Goal: Information Seeking & Learning: Check status

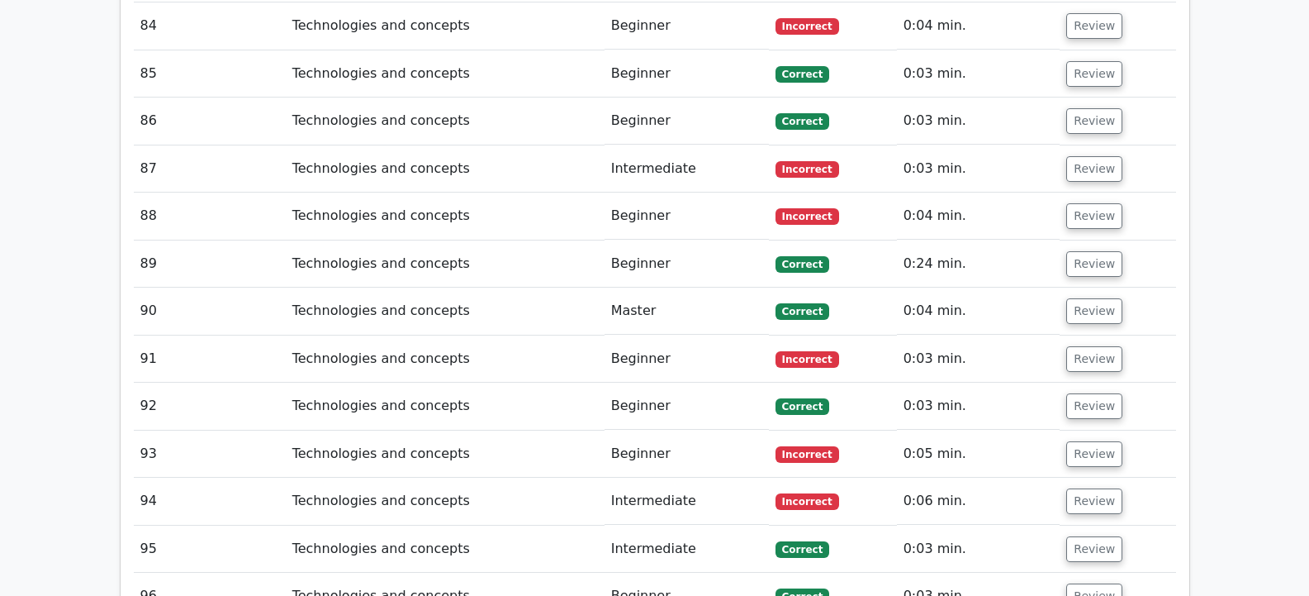
scroll to position [5812, 0]
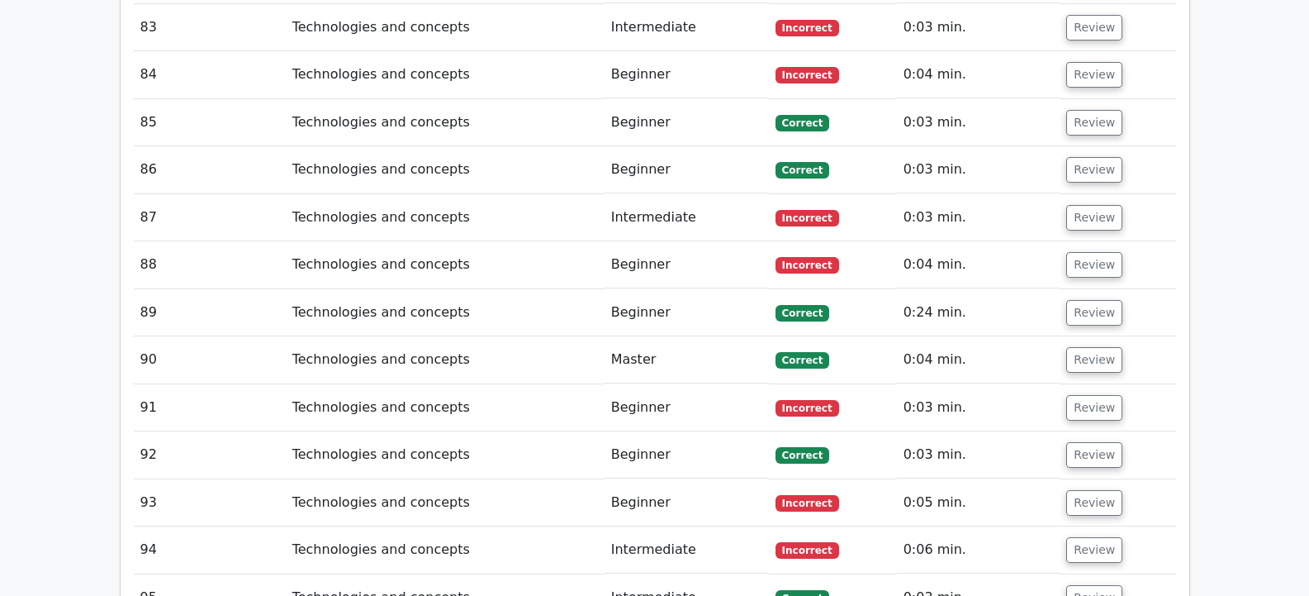
drag, startPoint x: 218, startPoint y: 590, endPoint x: 633, endPoint y: 263, distance: 528.2
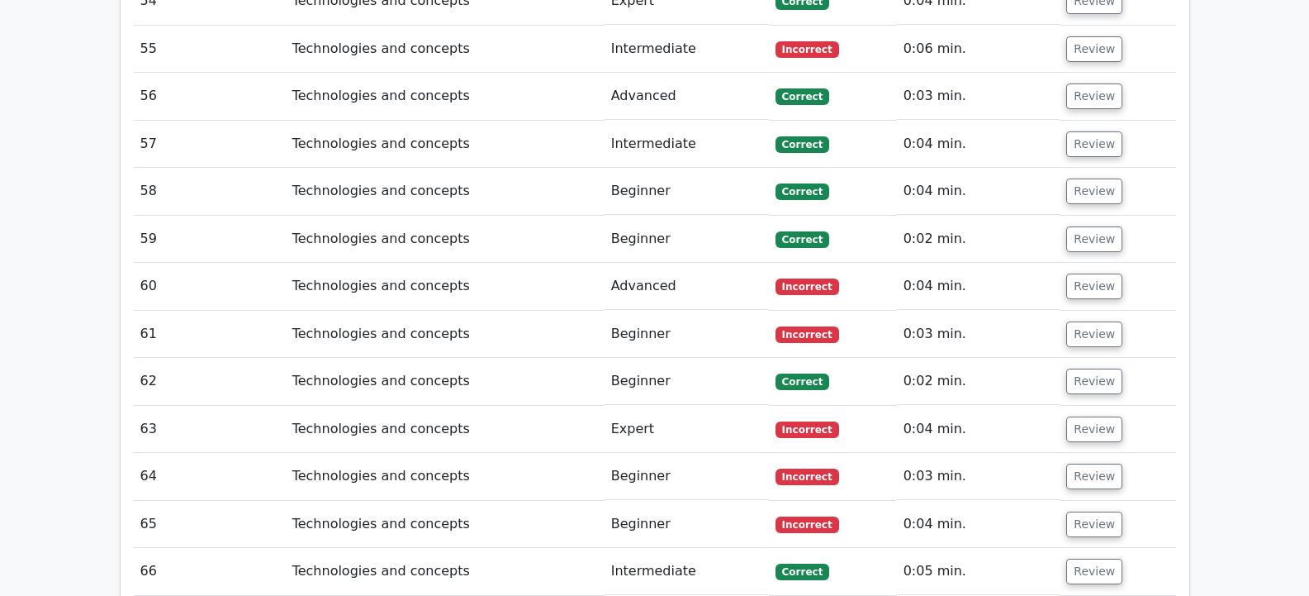
scroll to position [4243, 0]
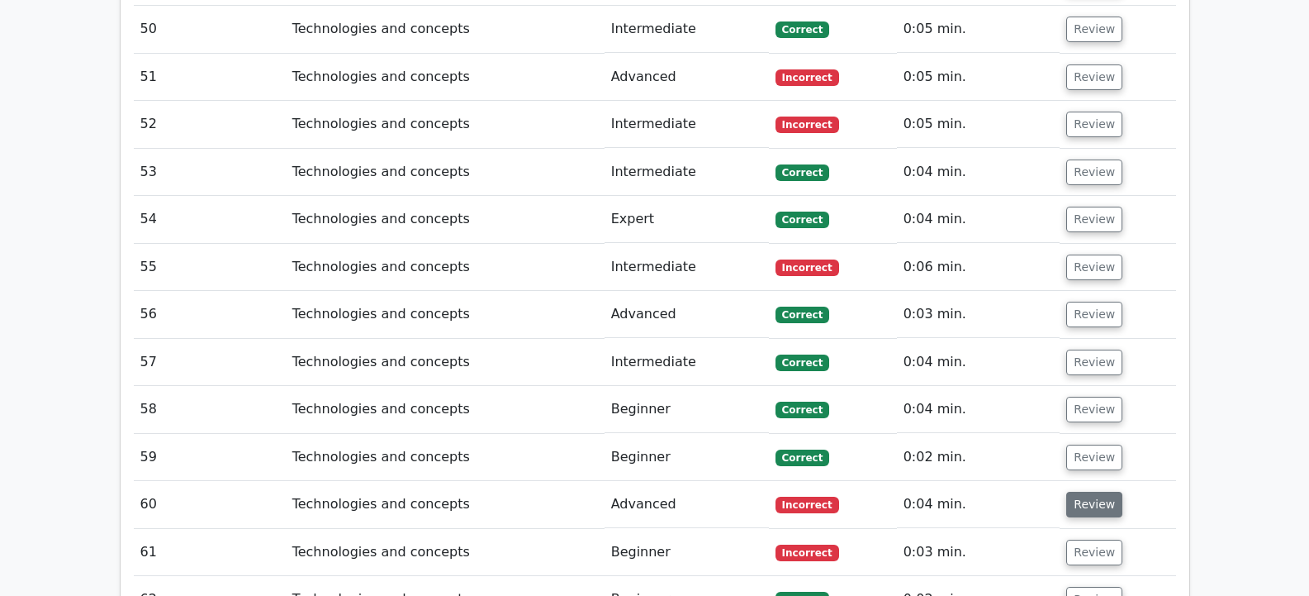
click at [1079, 492] on button "Review" at bounding box center [1094, 505] width 56 height 26
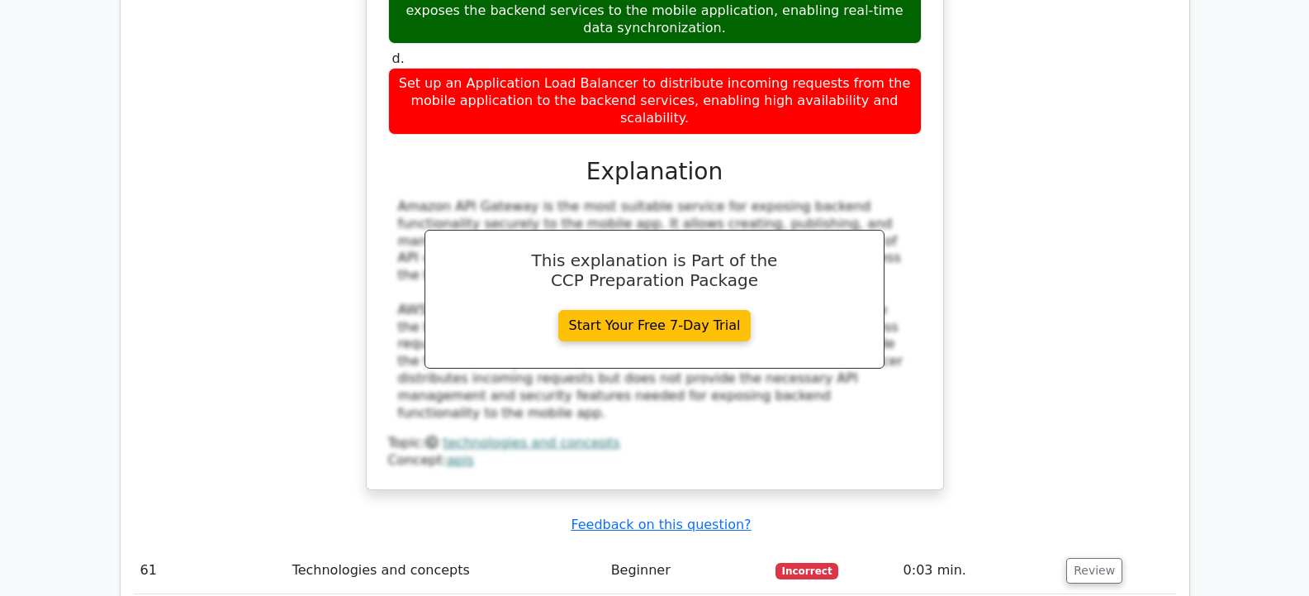
scroll to position [5234, 0]
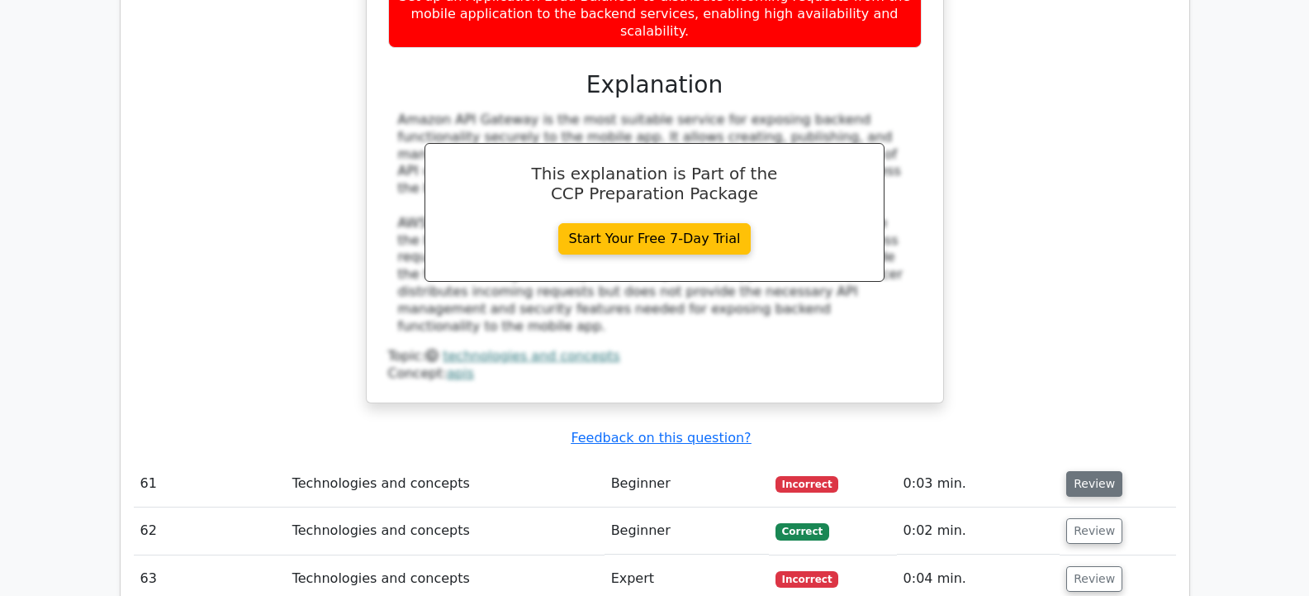
click at [1068, 471] on button "Review" at bounding box center [1094, 484] width 56 height 26
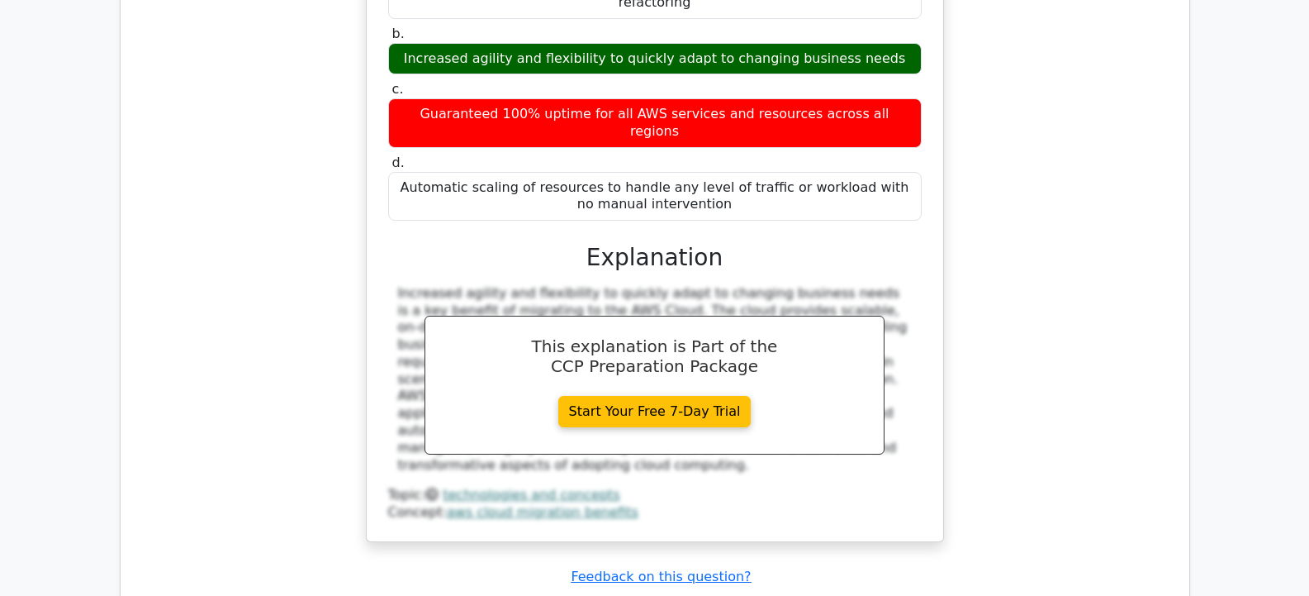
scroll to position [5895, 0]
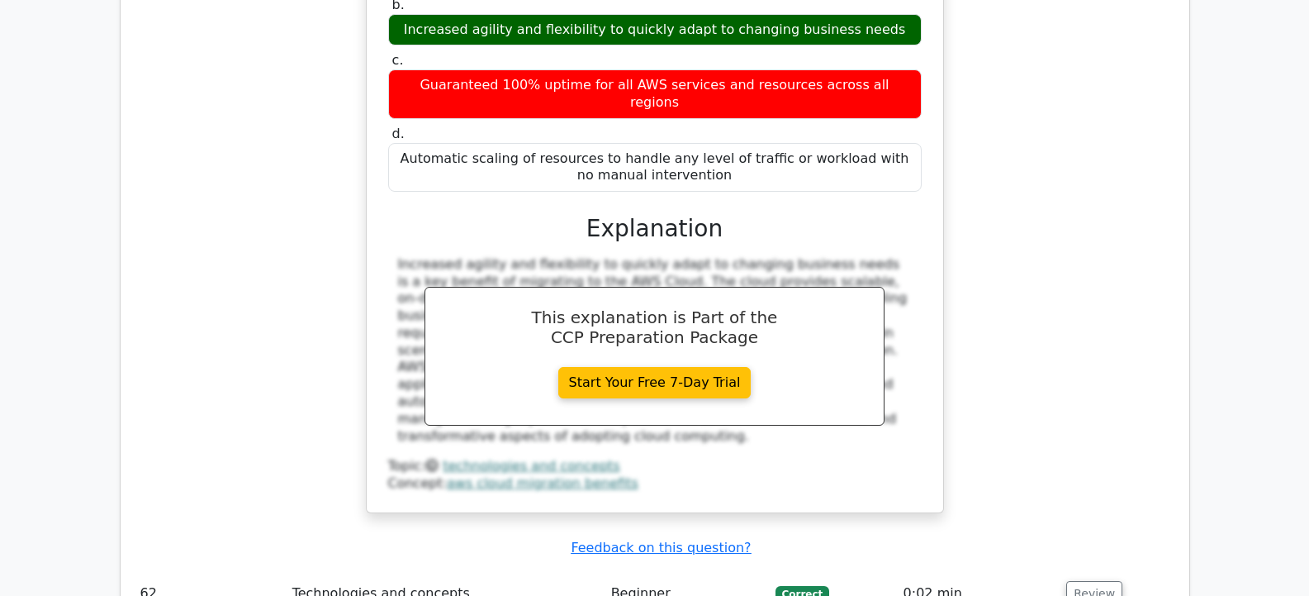
drag, startPoint x: 1104, startPoint y: 369, endPoint x: 1062, endPoint y: 369, distance: 42.1
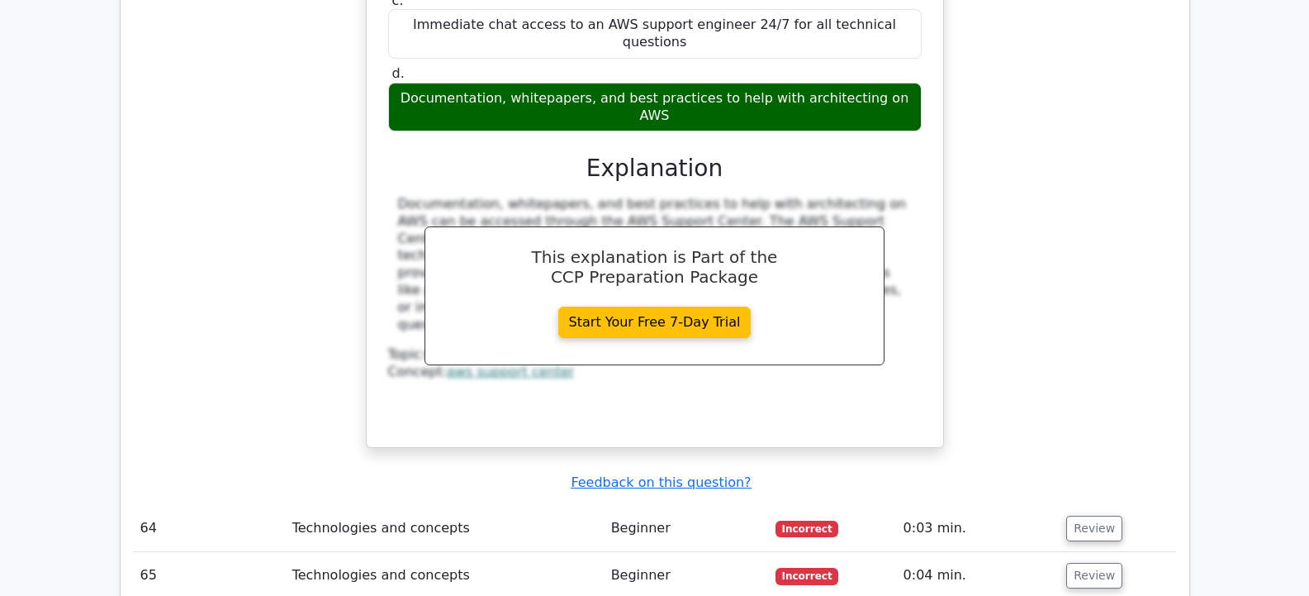
scroll to position [6886, 0]
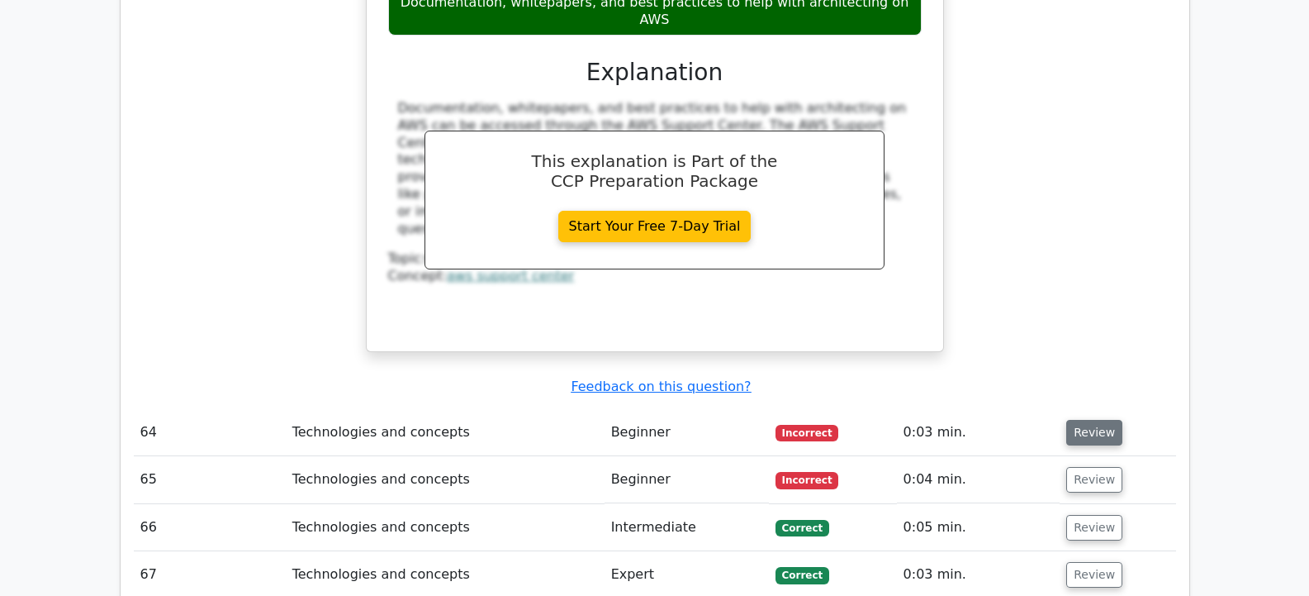
click at [1103, 420] on button "Review" at bounding box center [1094, 433] width 56 height 26
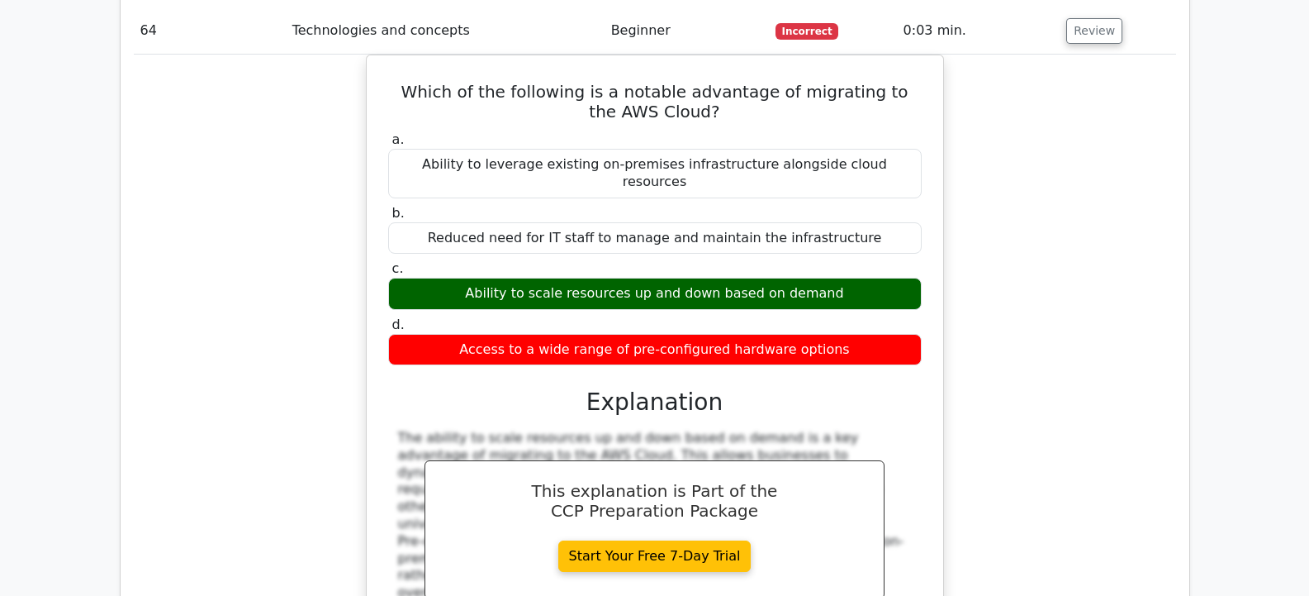
scroll to position [7382, 0]
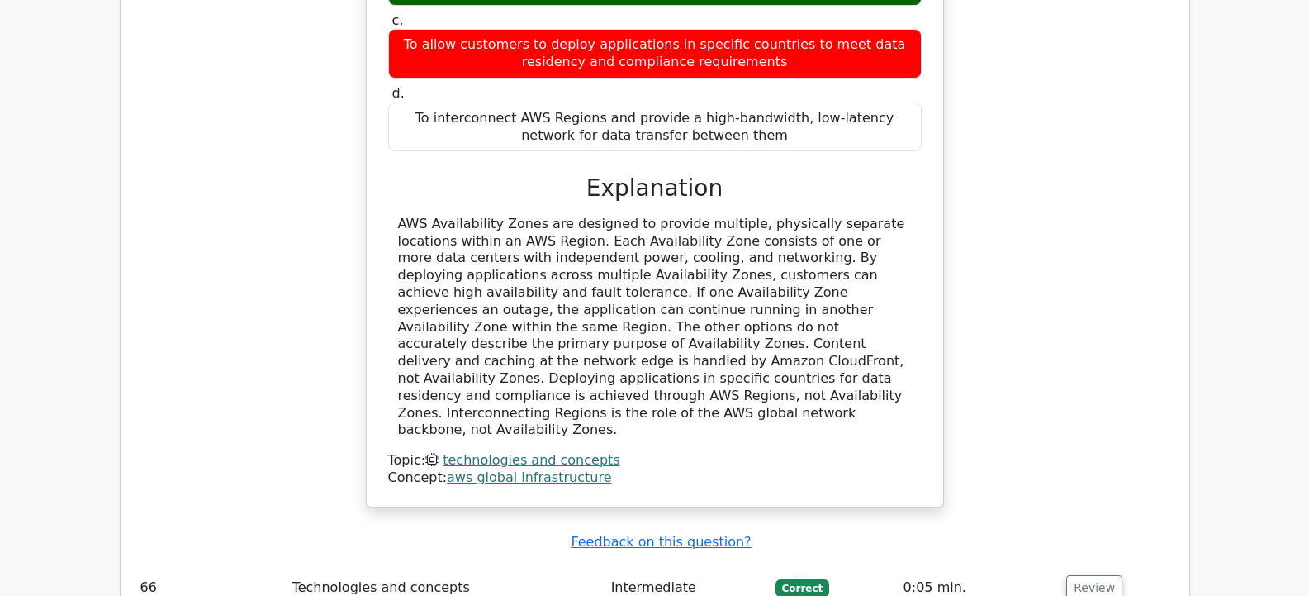
scroll to position [8291, 0]
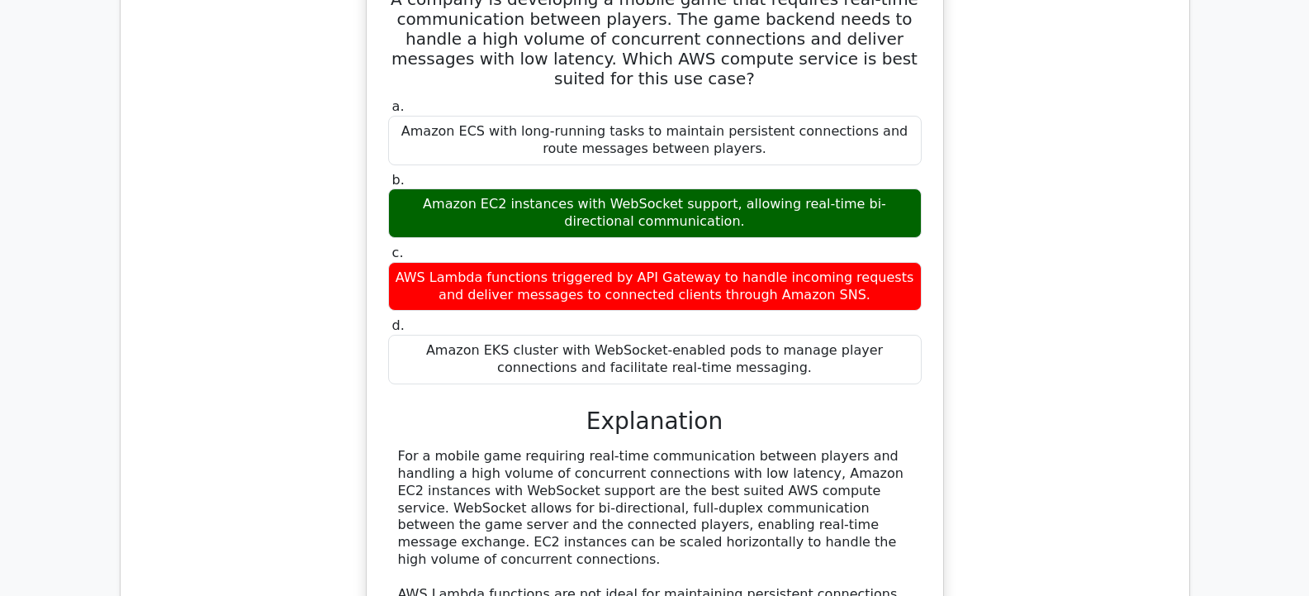
scroll to position [9117, 0]
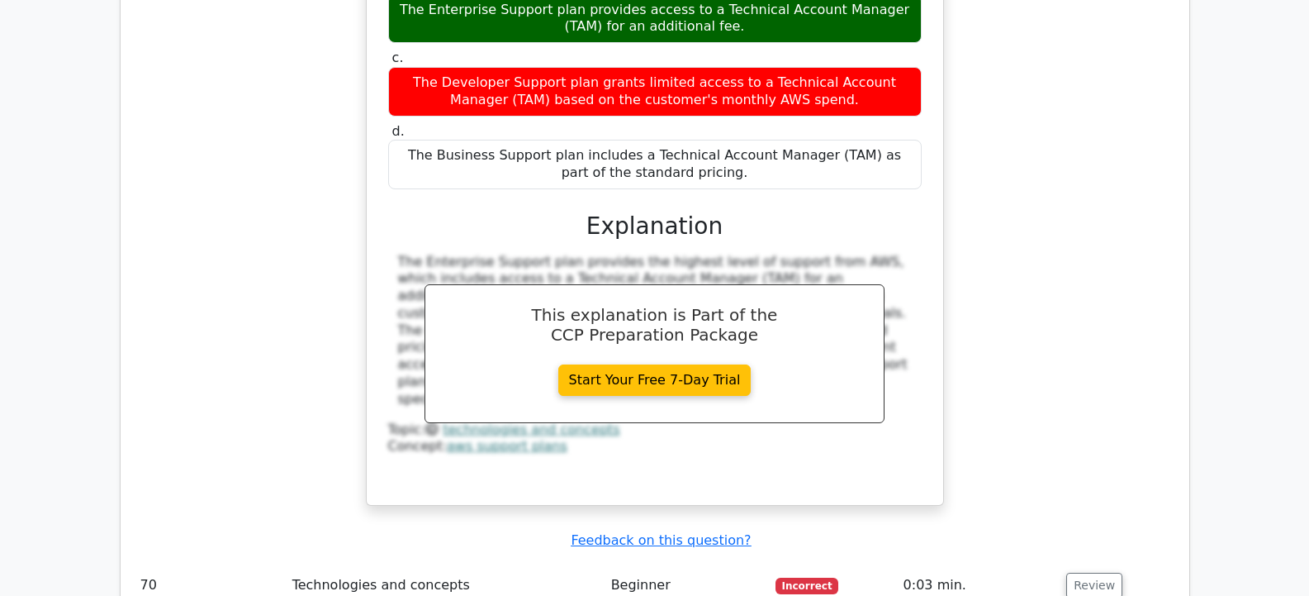
scroll to position [10108, 0]
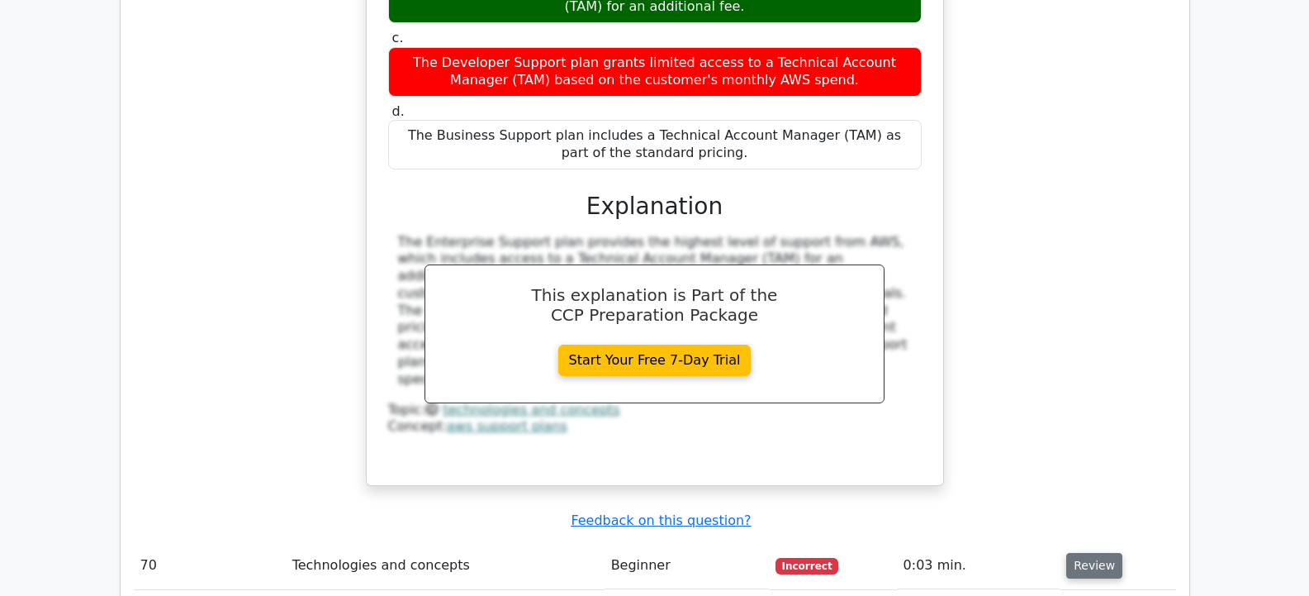
click at [1087, 553] on button "Review" at bounding box center [1094, 566] width 56 height 26
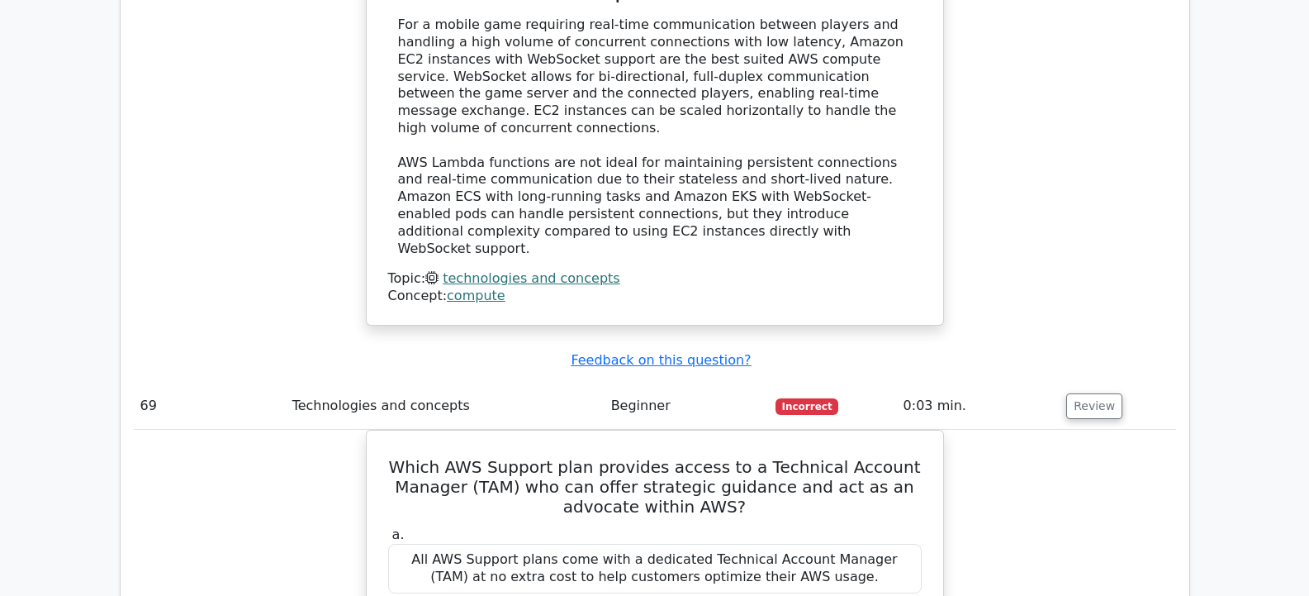
scroll to position [9365, 0]
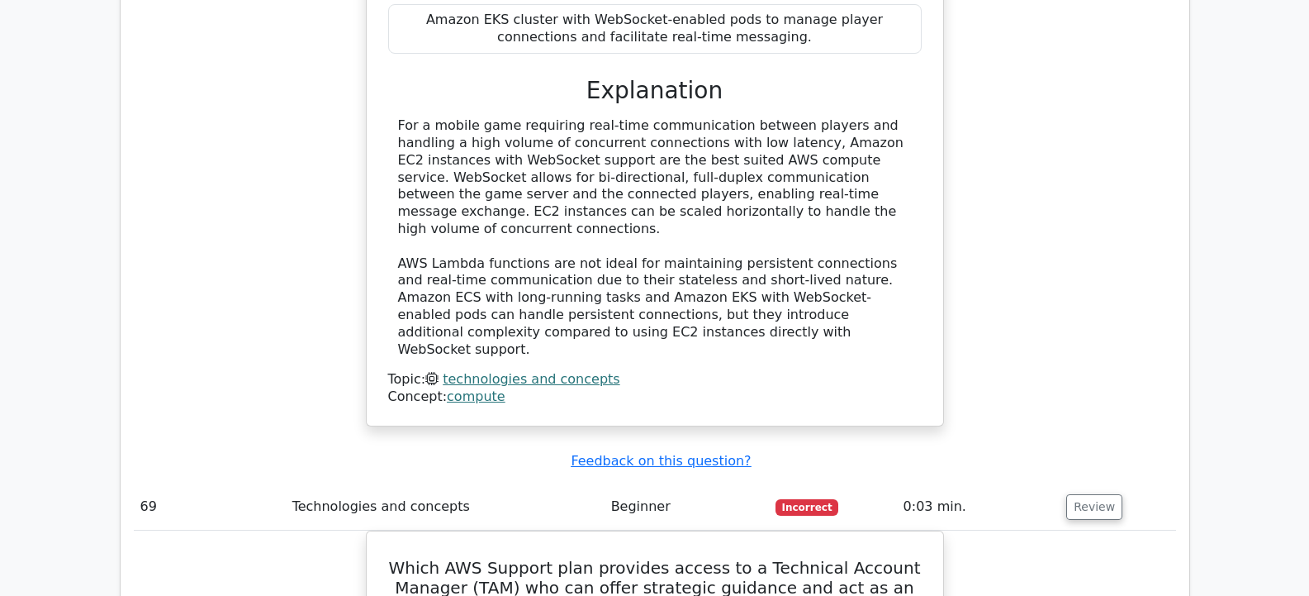
drag, startPoint x: 411, startPoint y: 133, endPoint x: 950, endPoint y: 462, distance: 631.7
copy div "Which AWS Support plan provides access to a Technical Account Manager (TAM) who…"
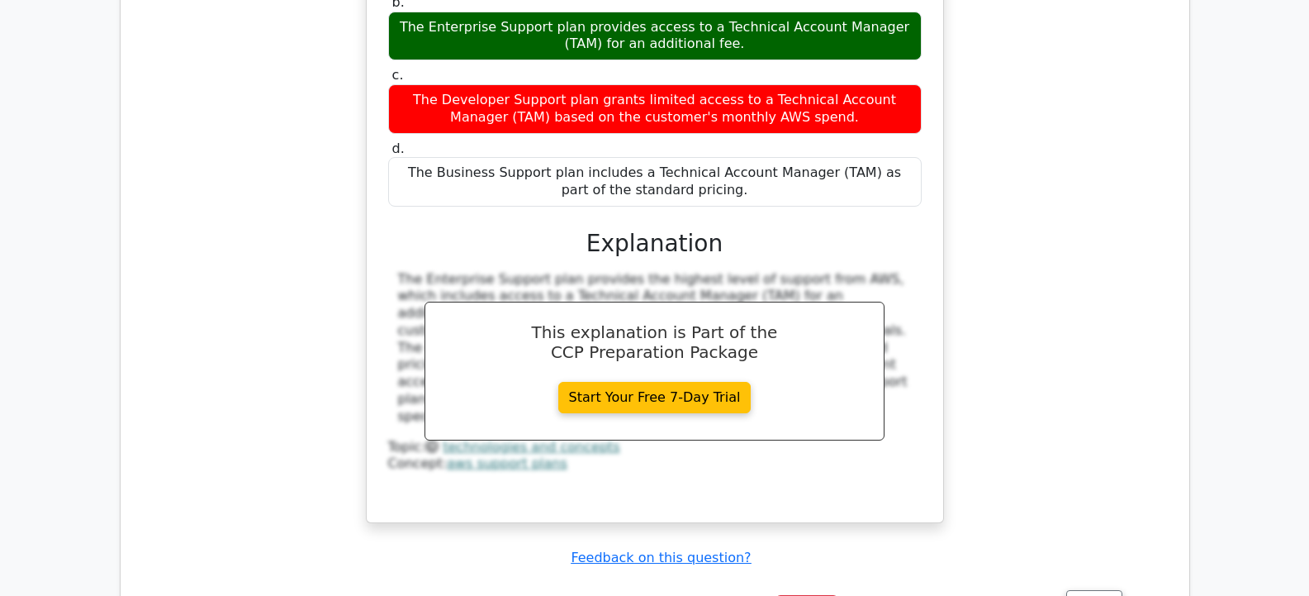
scroll to position [10108, 0]
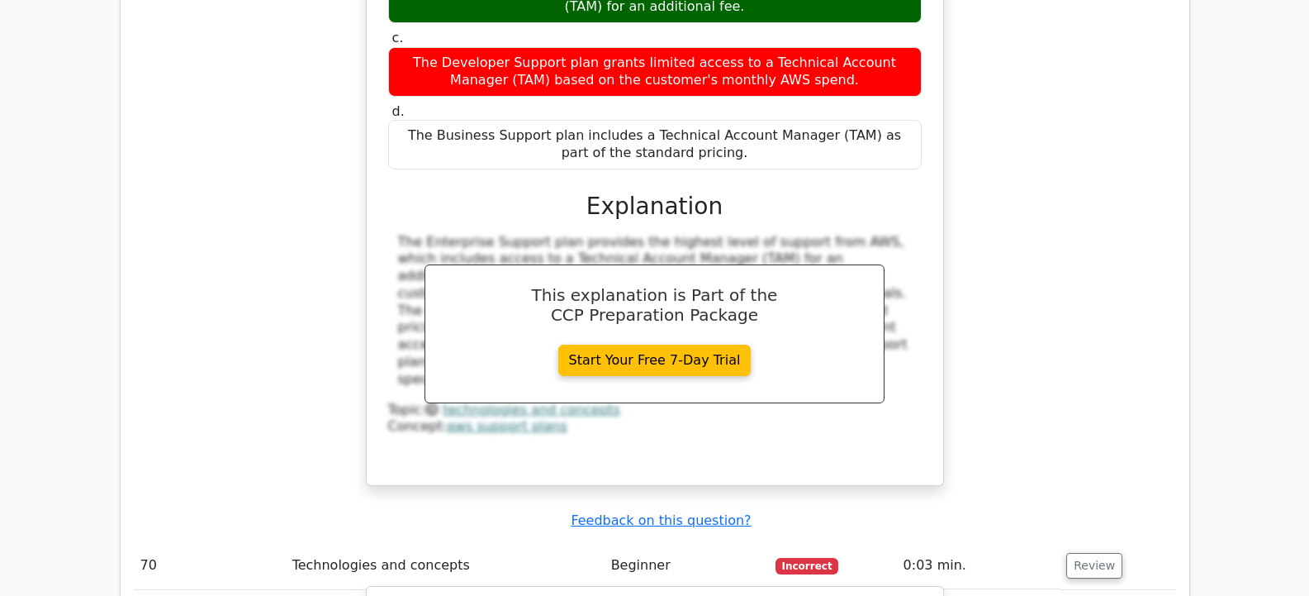
drag, startPoint x: 411, startPoint y: 193, endPoint x: 894, endPoint y: 513, distance: 578.8
drag, startPoint x: 777, startPoint y: 473, endPoint x: 642, endPoint y: 409, distance: 149.3
copy div "An investment firm uses AWS to analyze and predict stock market trends. The fir…"
